Goal: Information Seeking & Learning: Find specific fact

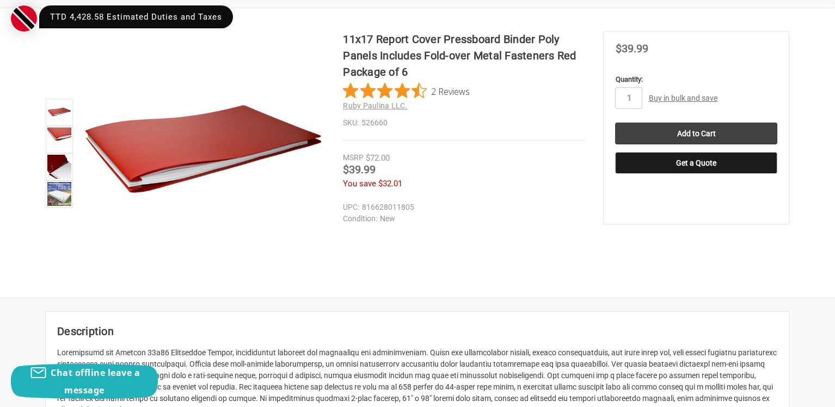
scroll to position [145, 0]
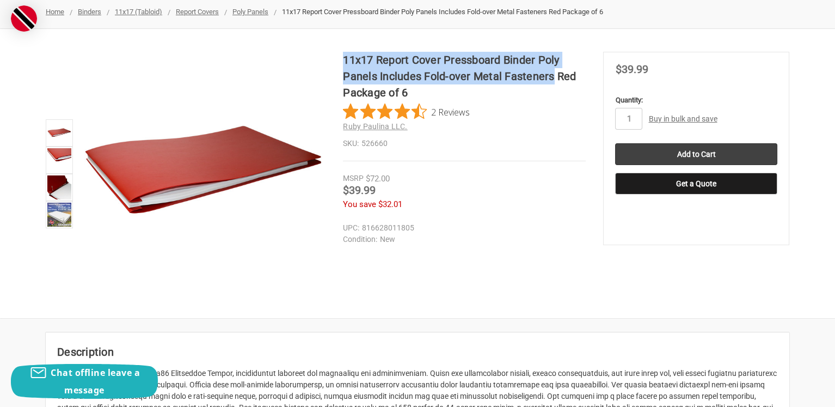
drag, startPoint x: 345, startPoint y: 54, endPoint x: 553, endPoint y: 76, distance: 209.0
click at [553, 76] on h1 "11x17 Report Cover Pressboard Binder Poly Panels Includes Fold-over Metal Faste…" at bounding box center [464, 76] width 242 height 49
copy h1 "11x17 Report Cover Pressboard Binder Poly Panels Includes Fold-over Metal Faste…"
